Goal: Transaction & Acquisition: Purchase product/service

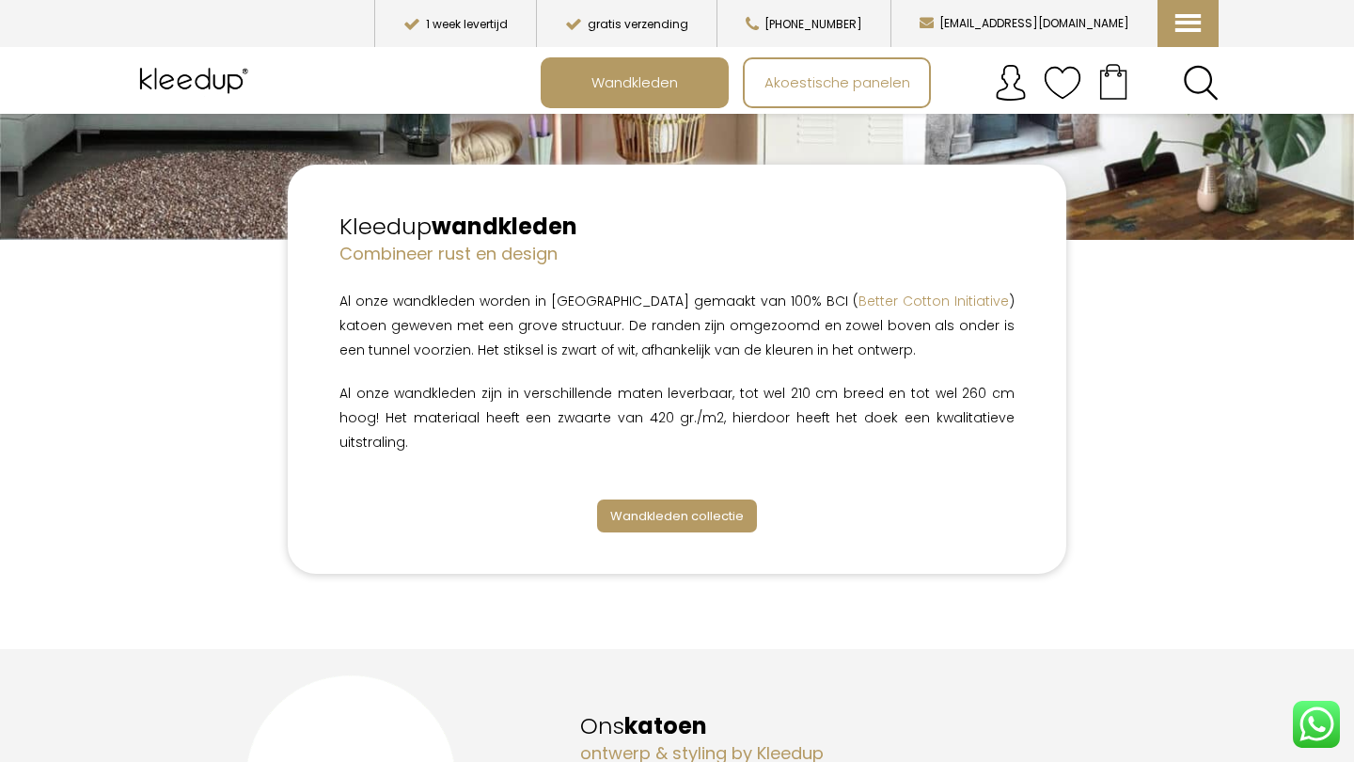
scroll to position [353, 0]
click at [691, 506] on span "Wandkleden collectie" at bounding box center [677, 515] width 134 height 18
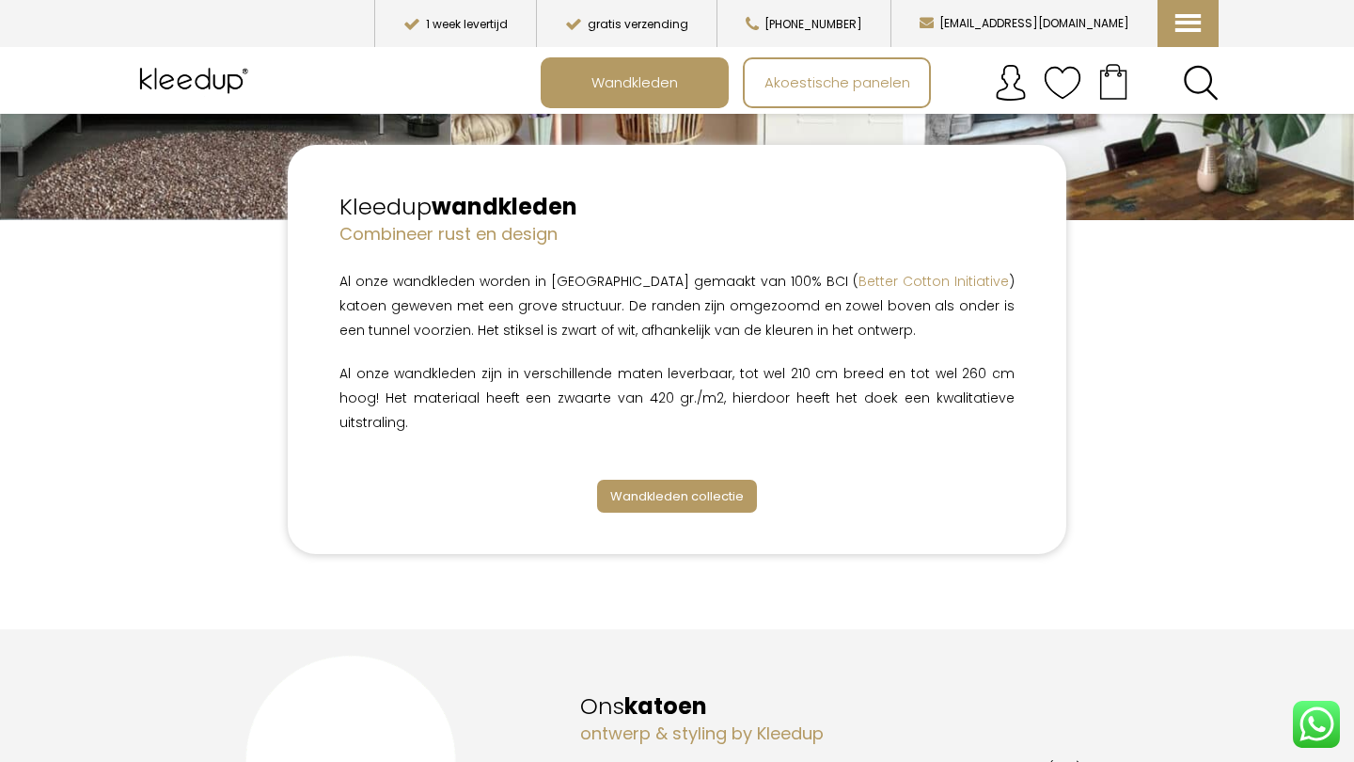
scroll to position [374, 0]
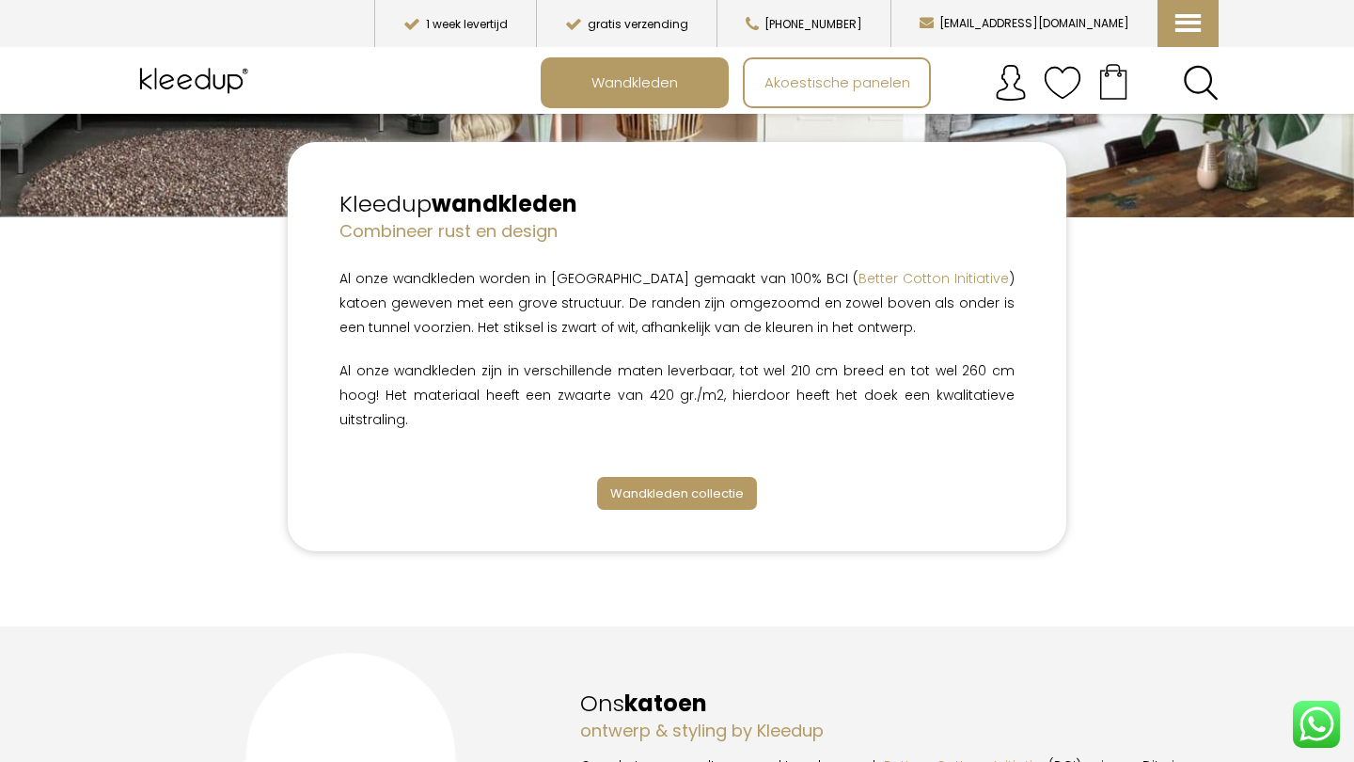
click at [688, 484] on span "Wandkleden collectie" at bounding box center [677, 493] width 134 height 18
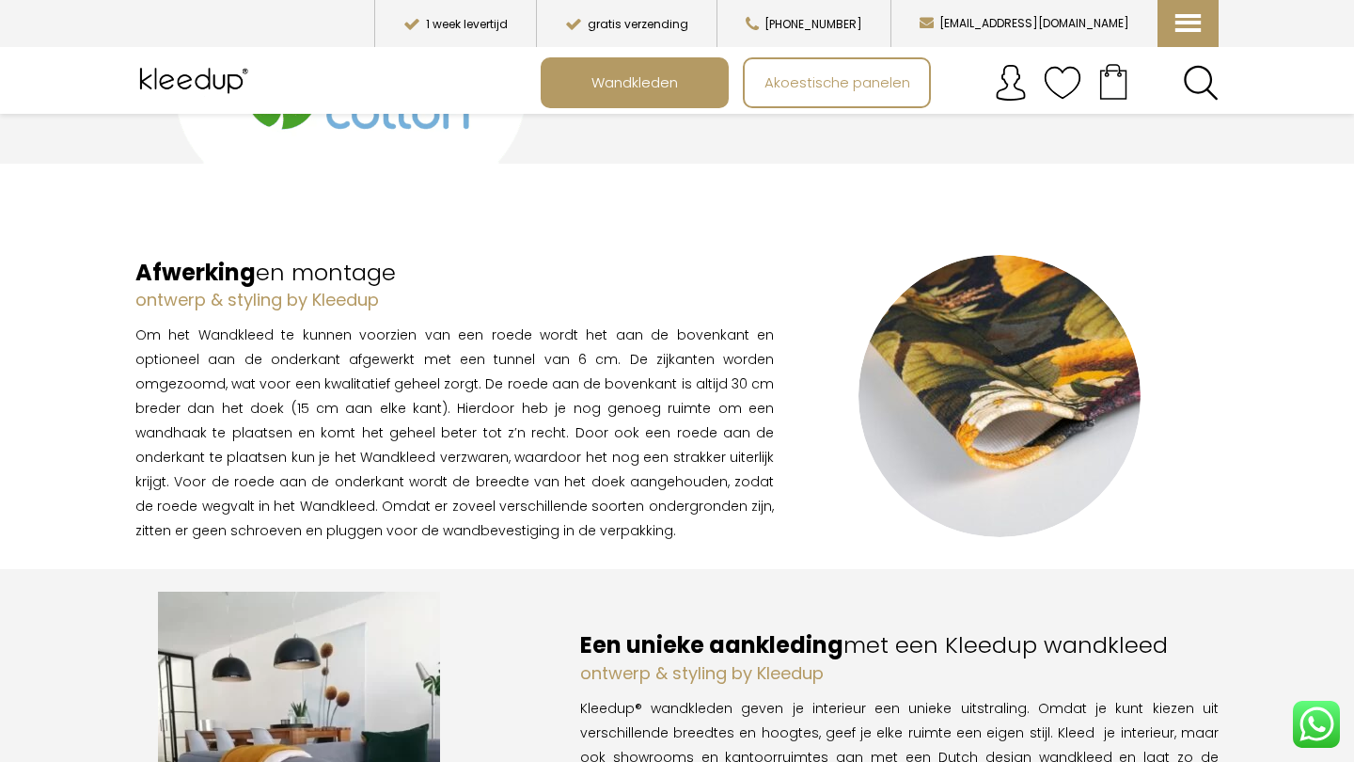
scroll to position [1141, 0]
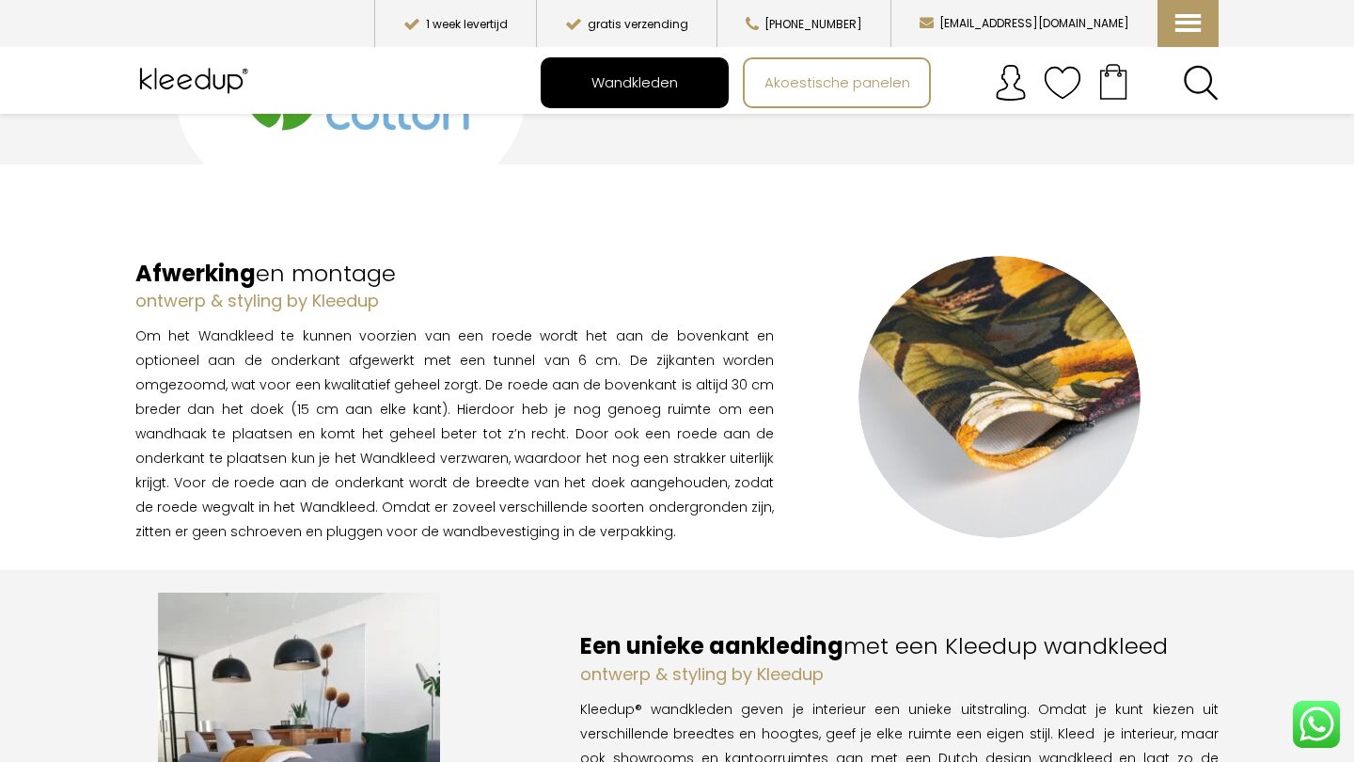
click at [635, 93] on span "Wandkleden" at bounding box center [634, 83] width 107 height 36
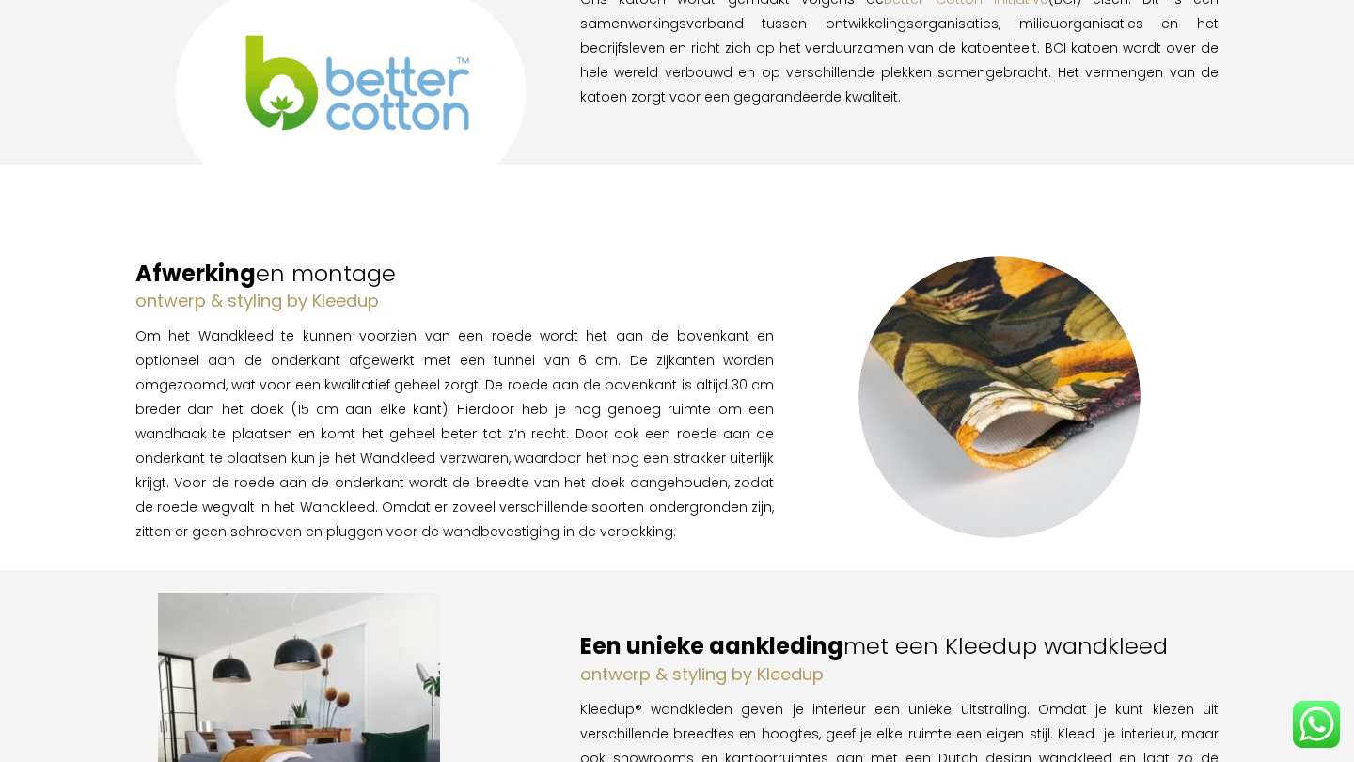
scroll to position [0, 0]
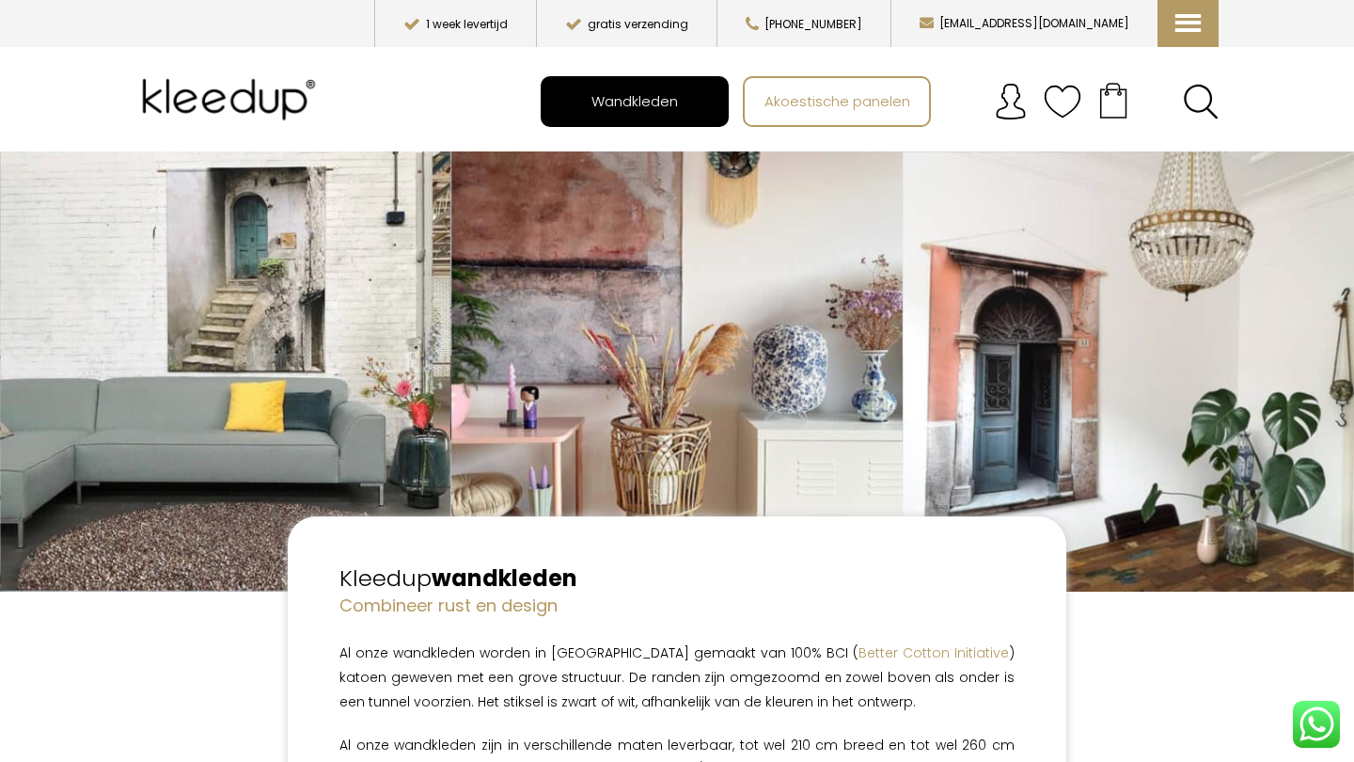
scroll to position [353, 0]
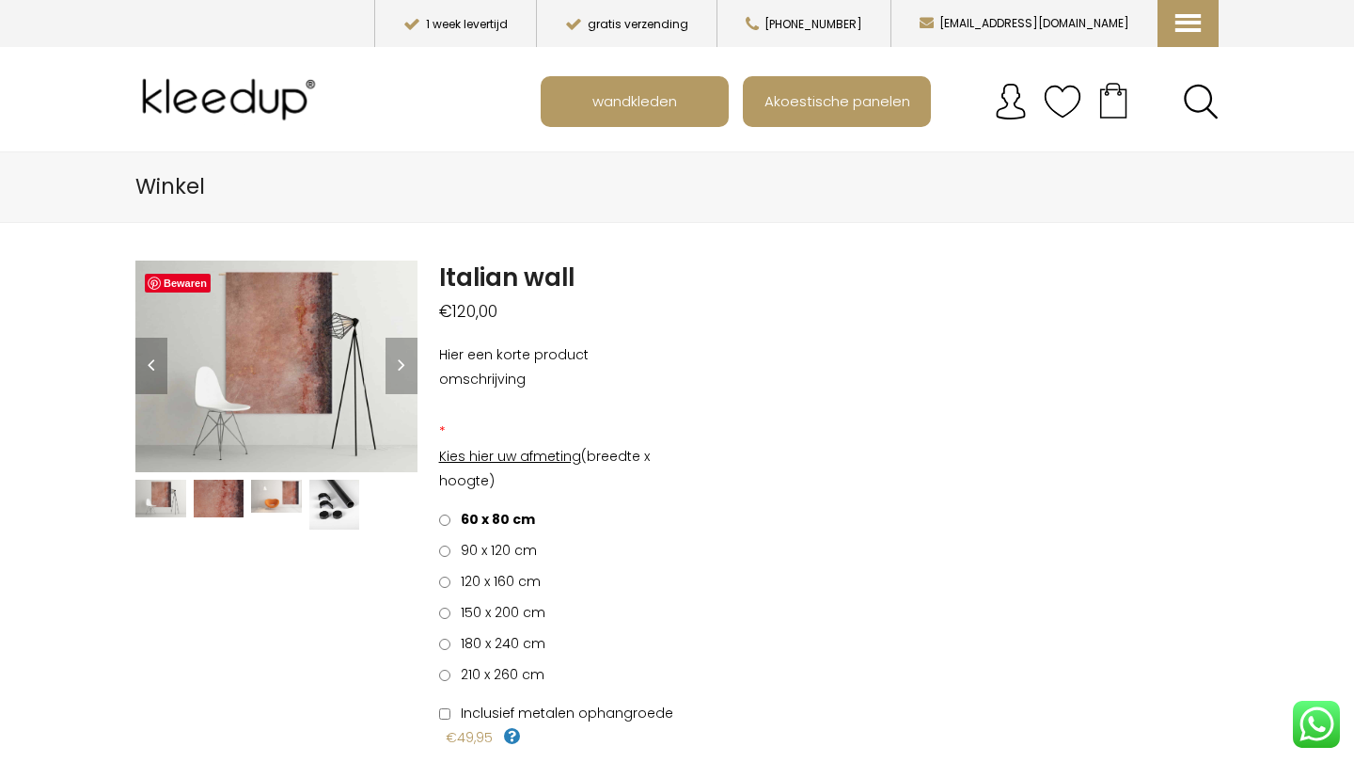
click at [233, 491] on img at bounding box center [219, 499] width 51 height 38
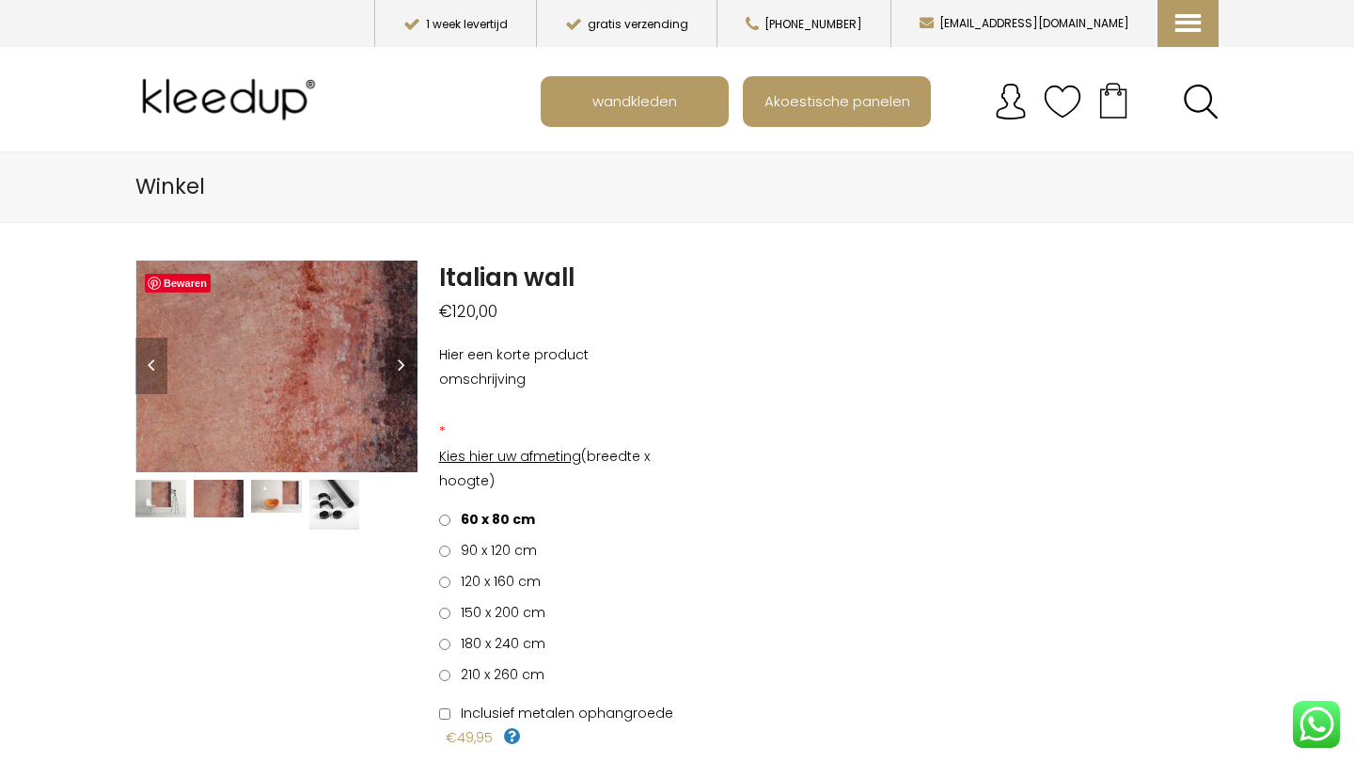
click at [327, 492] on img at bounding box center [334, 505] width 51 height 51
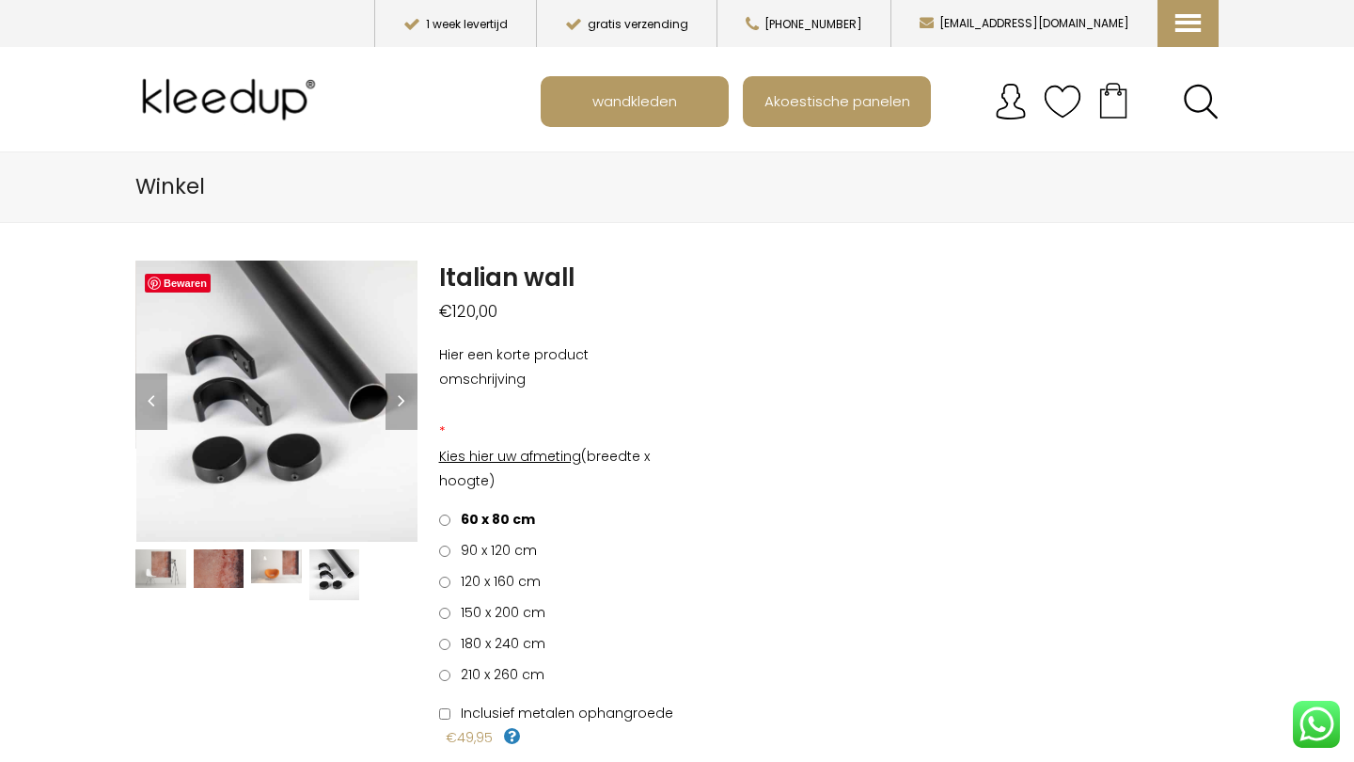
click at [279, 579] on img at bounding box center [276, 566] width 51 height 34
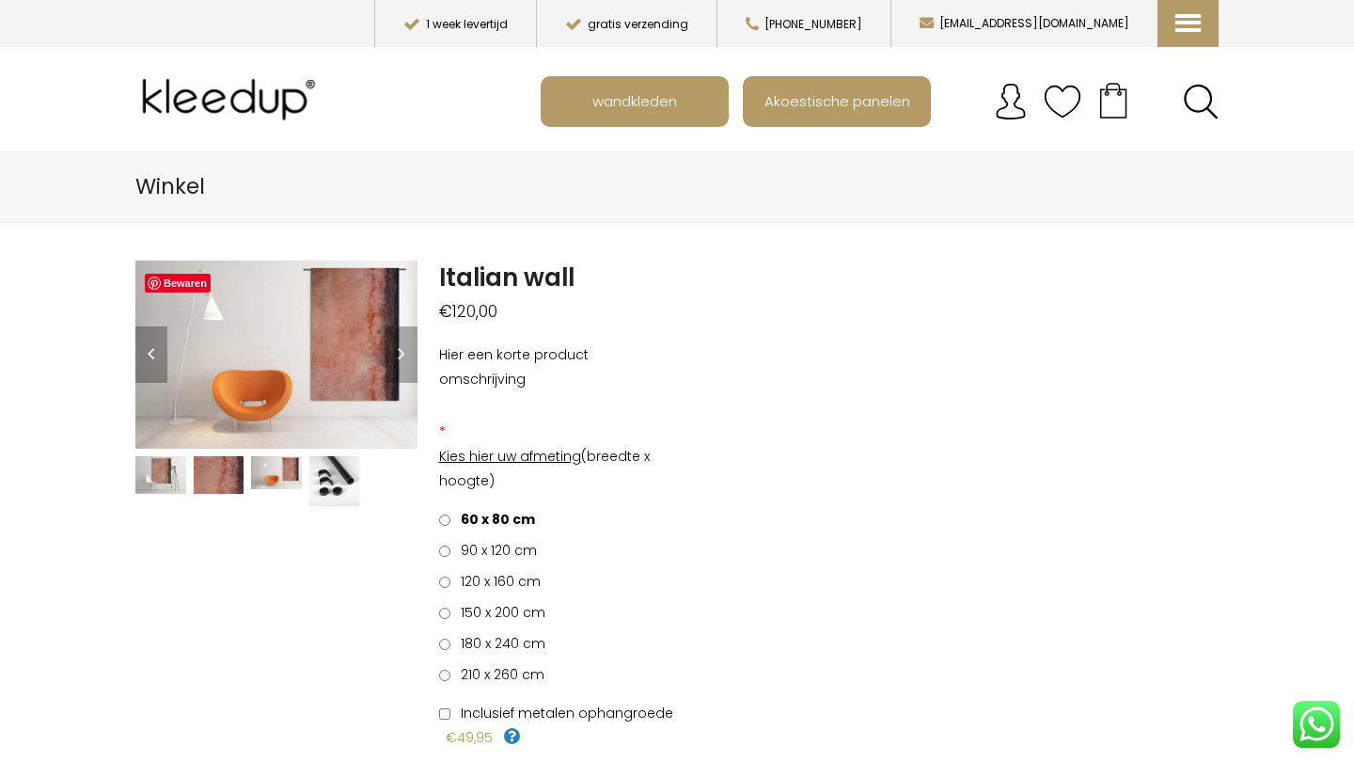
click at [169, 452] on li at bounding box center [161, 474] width 58 height 45
click at [156, 473] on img at bounding box center [160, 475] width 51 height 38
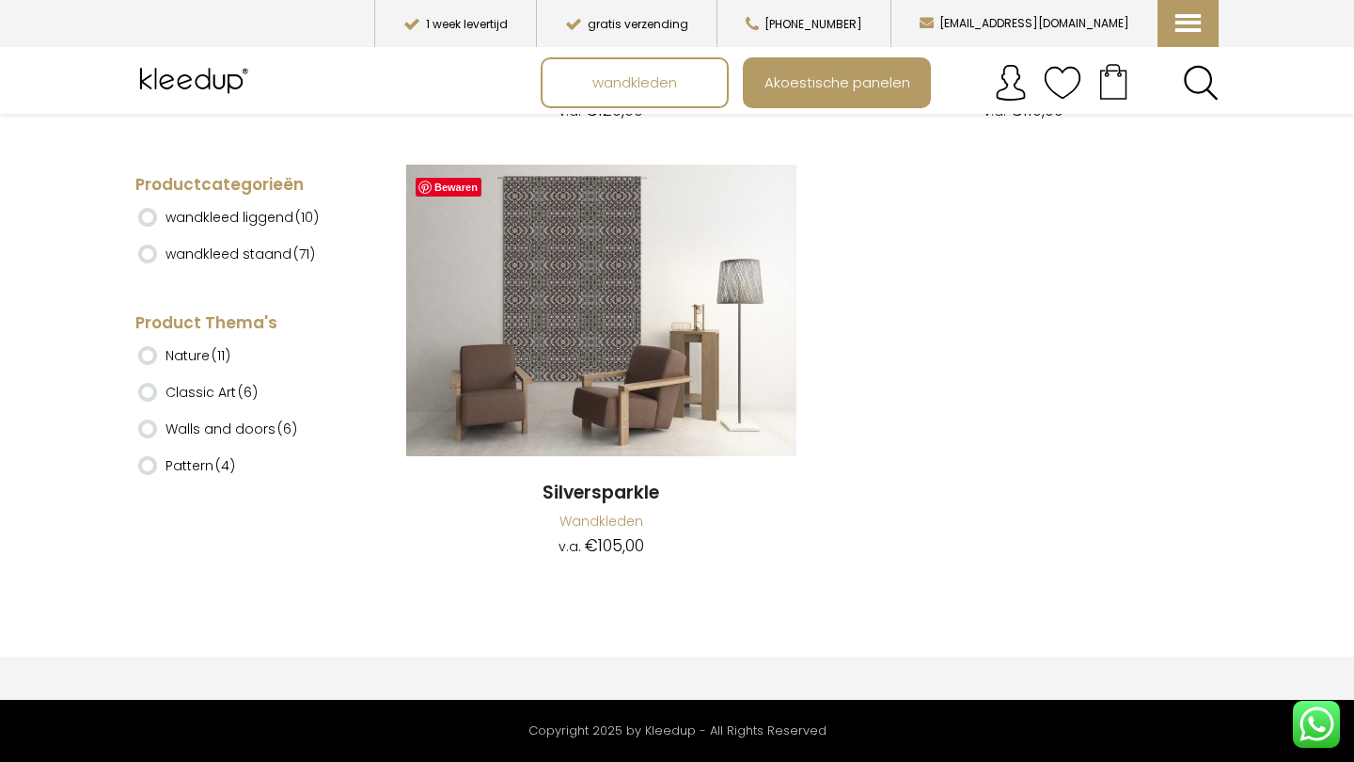
scroll to position [17841, 0]
